Goal: Transaction & Acquisition: Register for event/course

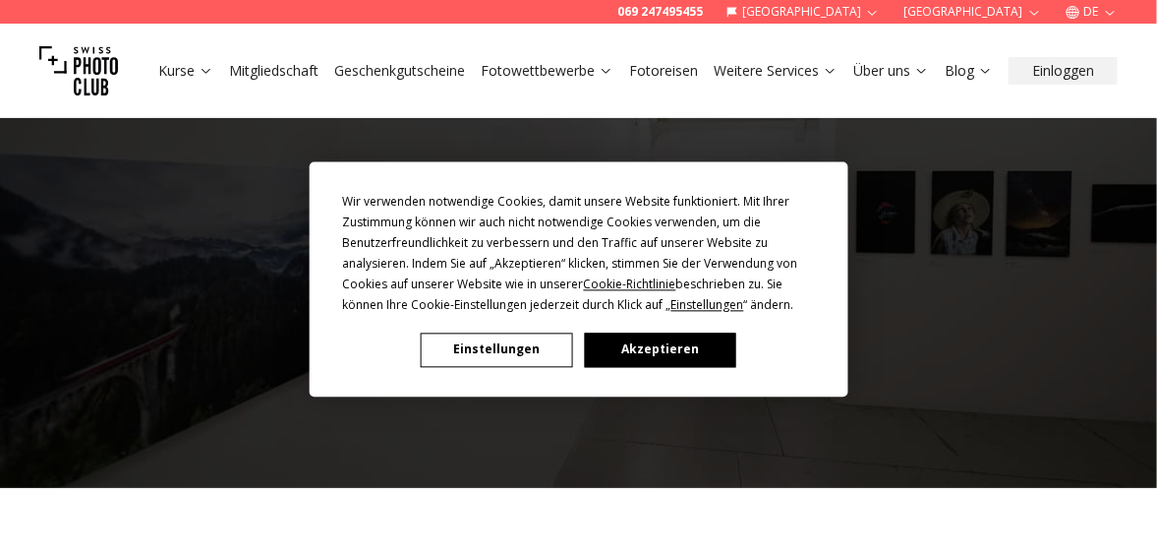
click at [639, 341] on button "Akzeptieren" at bounding box center [659, 349] width 151 height 34
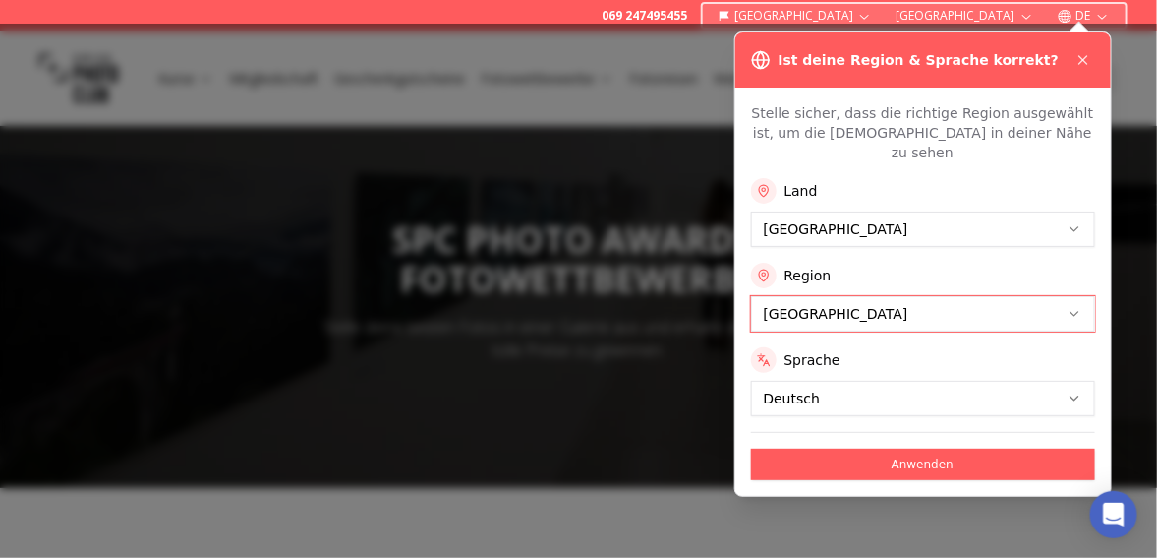
scroll to position [98, 0]
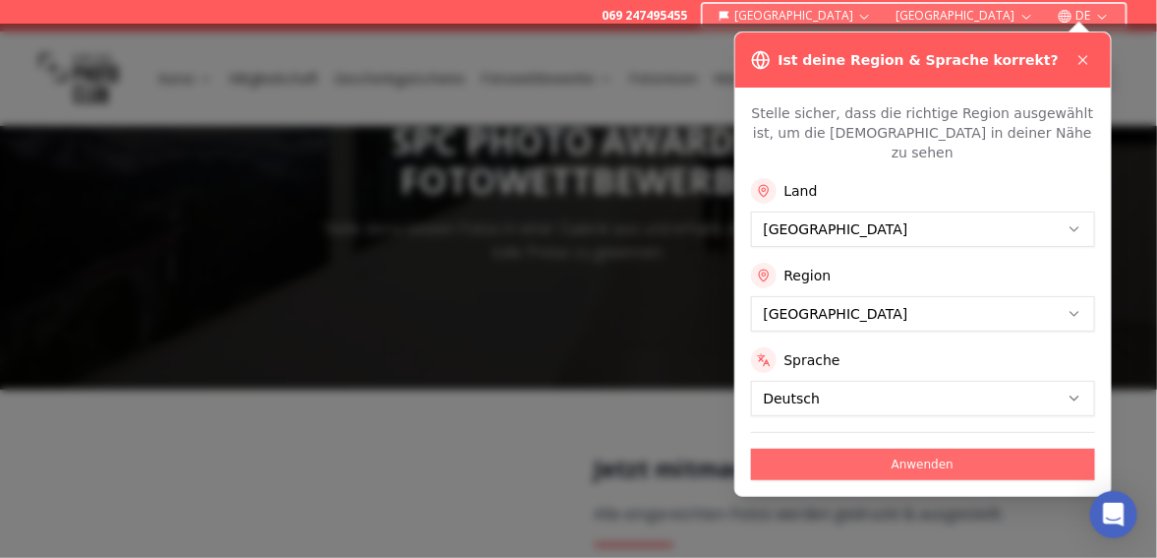
click at [971, 448] on button "Anwenden" at bounding box center [923, 463] width 344 height 31
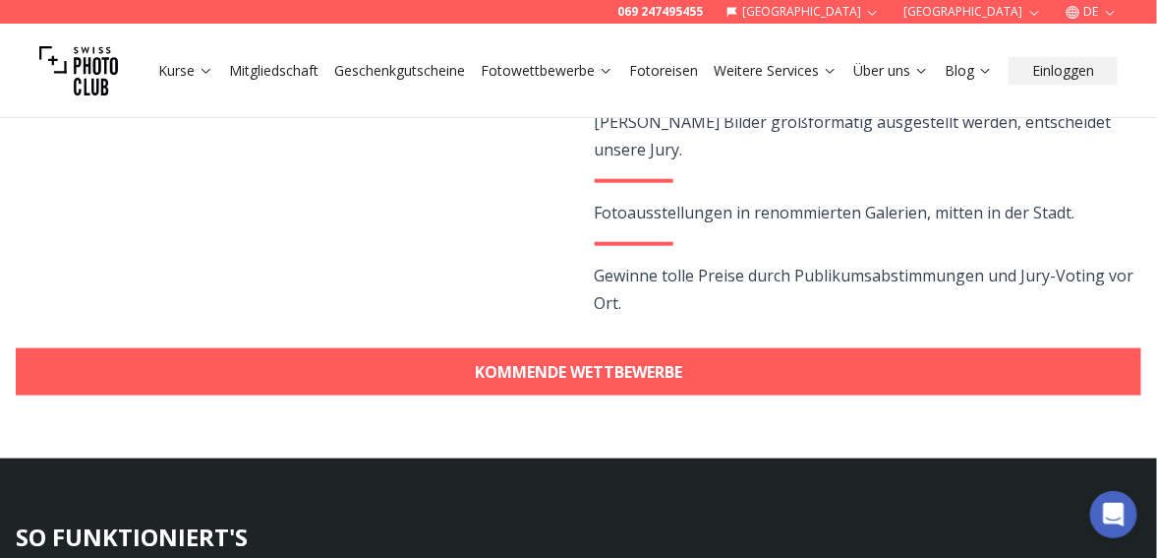
scroll to position [590, 0]
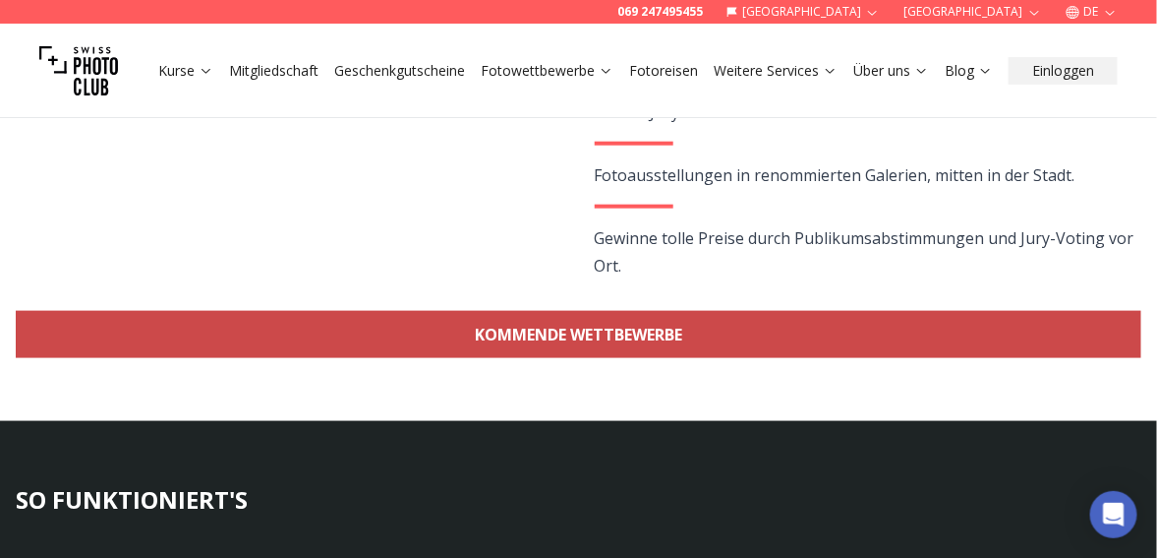
click at [673, 323] on link "KOMMENDE WETTBEWERBE" at bounding box center [579, 334] width 1126 height 47
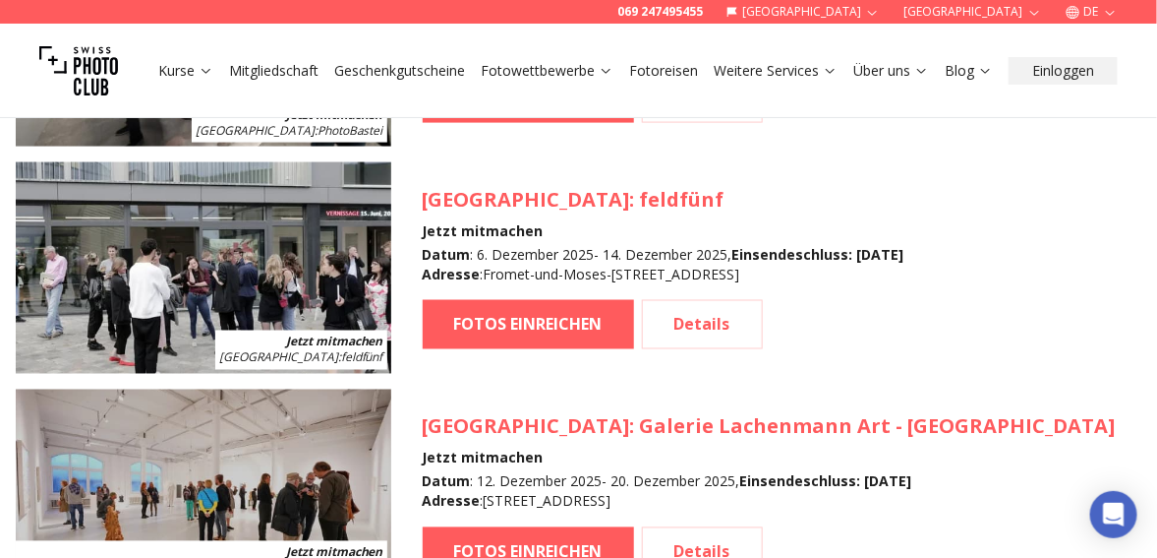
scroll to position [3195, 0]
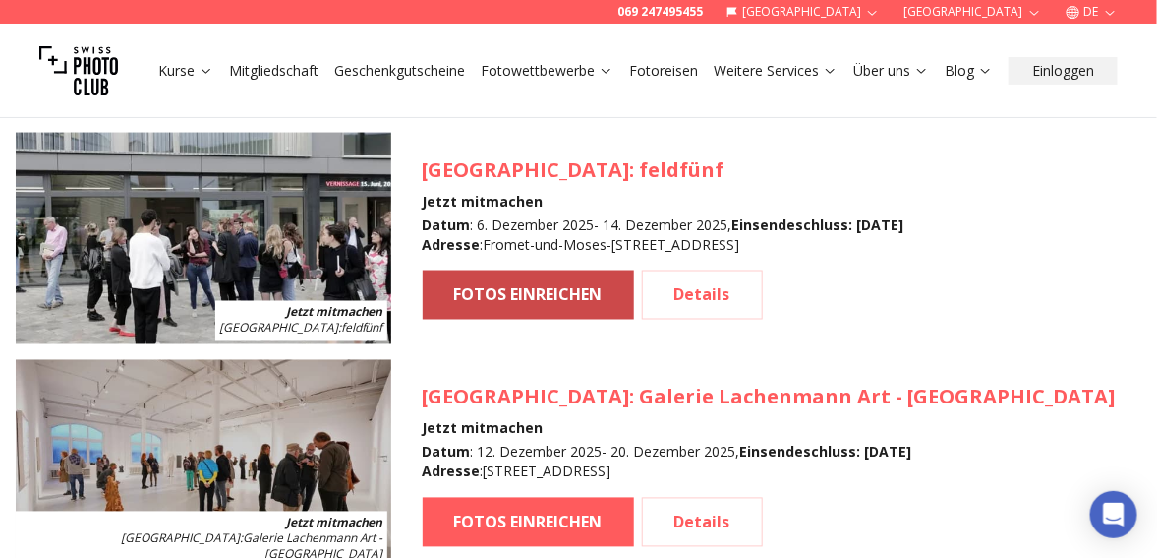
click at [595, 281] on link "FOTOS EINREICHEN" at bounding box center [528, 294] width 211 height 49
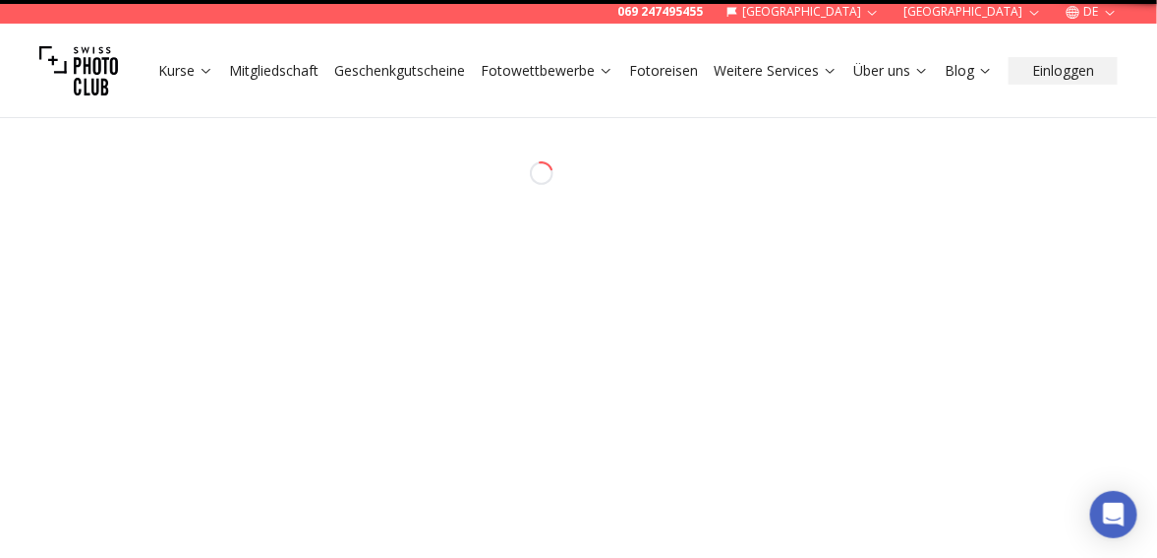
select select "*******"
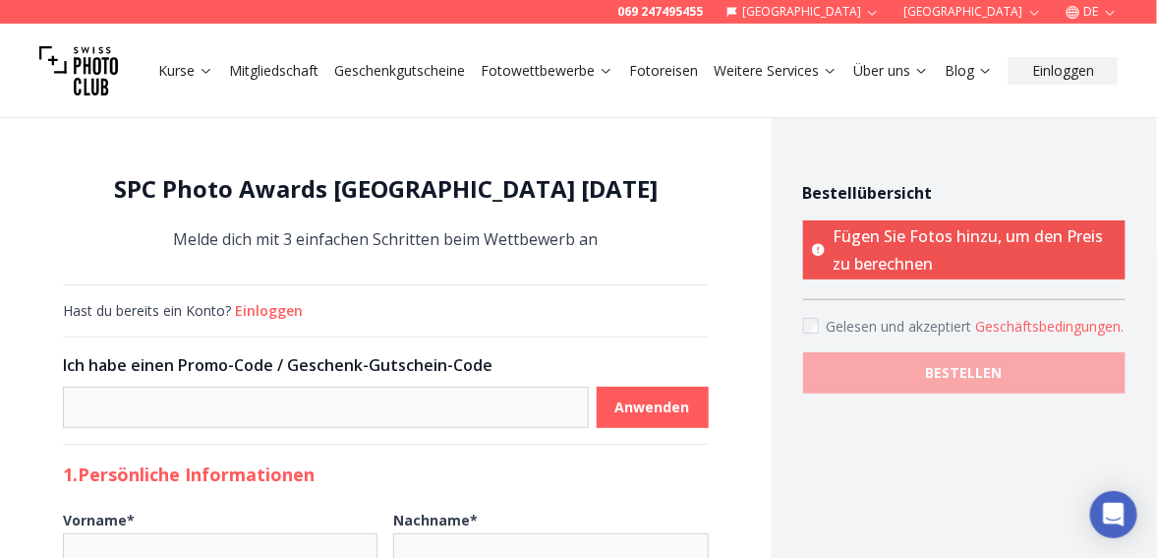
click at [311, 75] on link "Mitgliedschaft" at bounding box center [273, 71] width 89 height 20
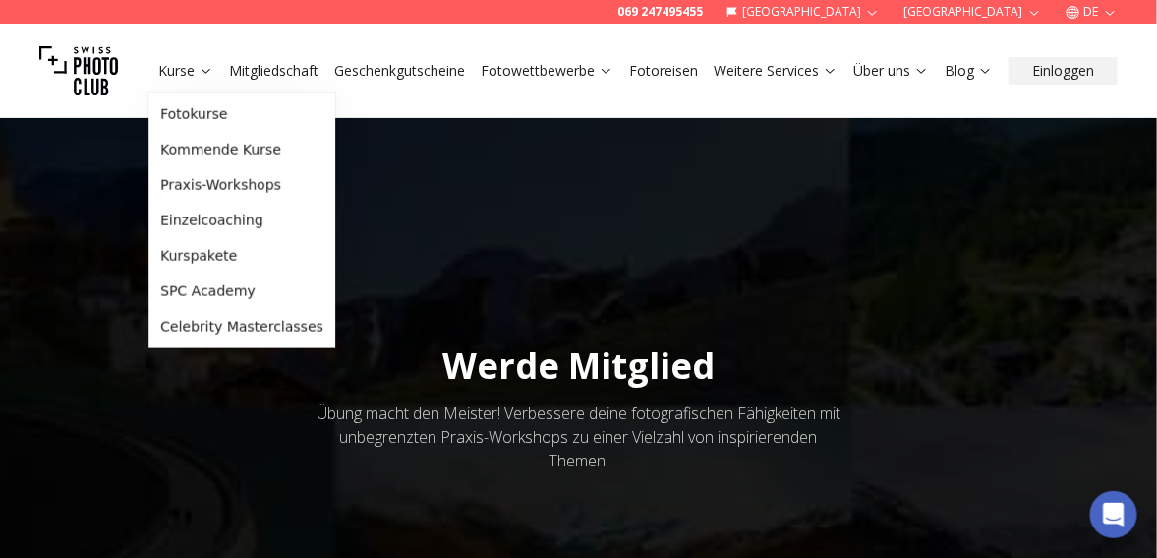
click at [176, 72] on link "Kurse" at bounding box center [185, 71] width 55 height 20
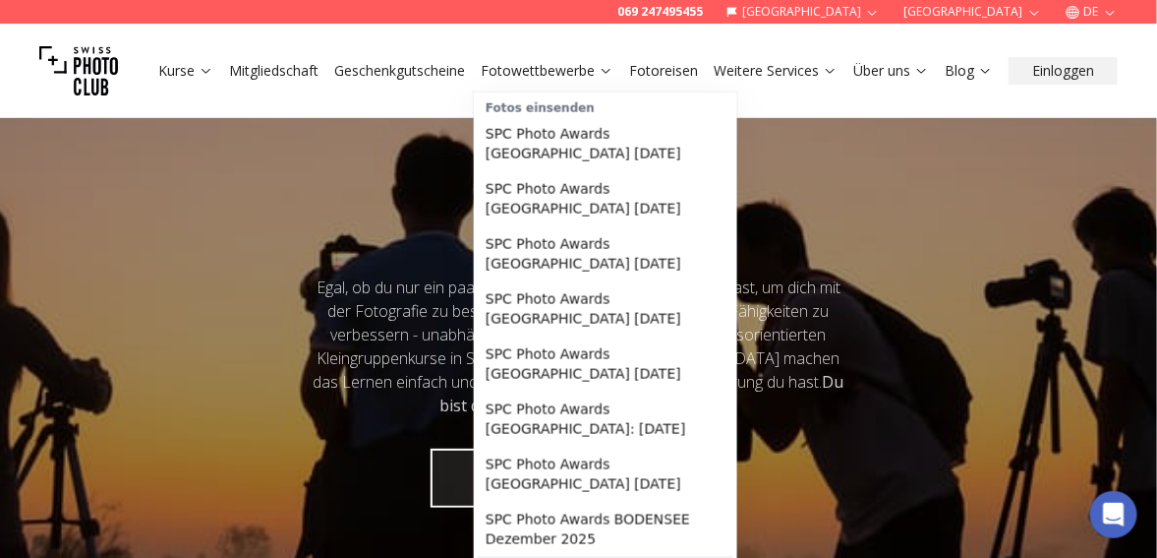
click at [594, 73] on link "Fotowettbewerbe" at bounding box center [547, 71] width 133 height 20
